Goal: Task Accomplishment & Management: Use online tool/utility

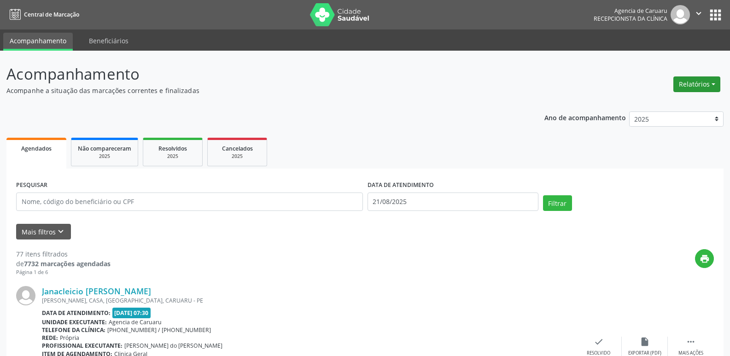
click at [464, 90] on button "Relatórios" at bounding box center [696, 84] width 47 height 16
click at [464, 107] on link "Agendamentos" at bounding box center [670, 104] width 99 height 13
select select "7"
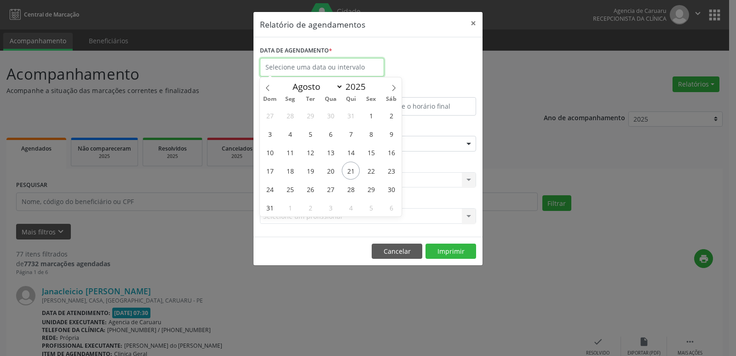
click at [348, 71] on input "text" at bounding box center [322, 67] width 124 height 18
click at [353, 177] on span "21" at bounding box center [351, 171] width 18 height 18
type input "21/08/2025"
click at [353, 177] on span "21" at bounding box center [351, 171] width 18 height 18
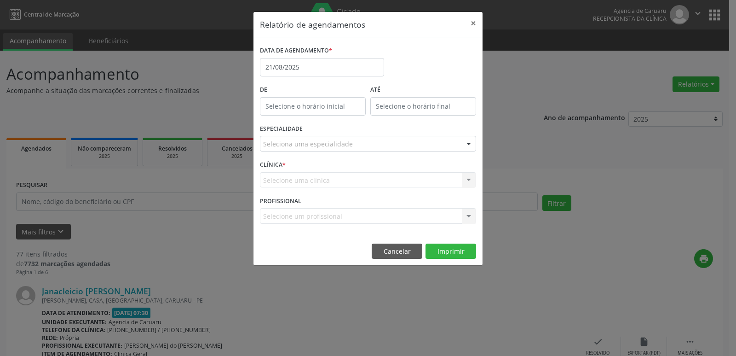
click at [464, 145] on div at bounding box center [469, 144] width 14 height 16
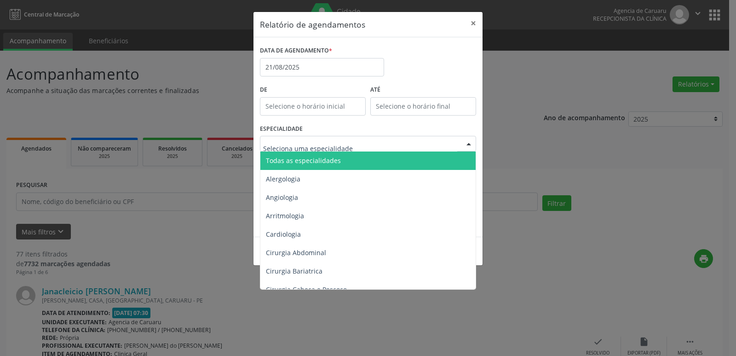
click at [371, 163] on span "Todas as especialidades" at bounding box center [369, 160] width 217 height 18
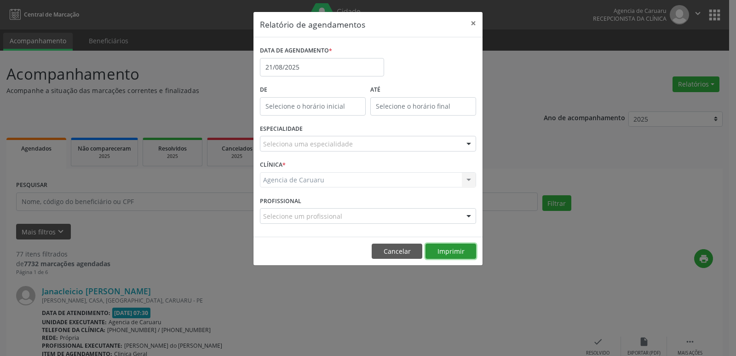
click at [450, 252] on button "Imprimir" at bounding box center [451, 252] width 51 height 16
